Goal: Submit feedback/report problem: Submit feedback/report problem

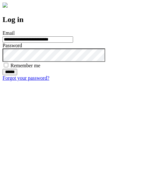
click at [17, 75] on input "******" at bounding box center [10, 72] width 15 height 6
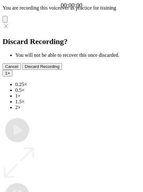
type input "**********"
